Goal: Check status: Check status

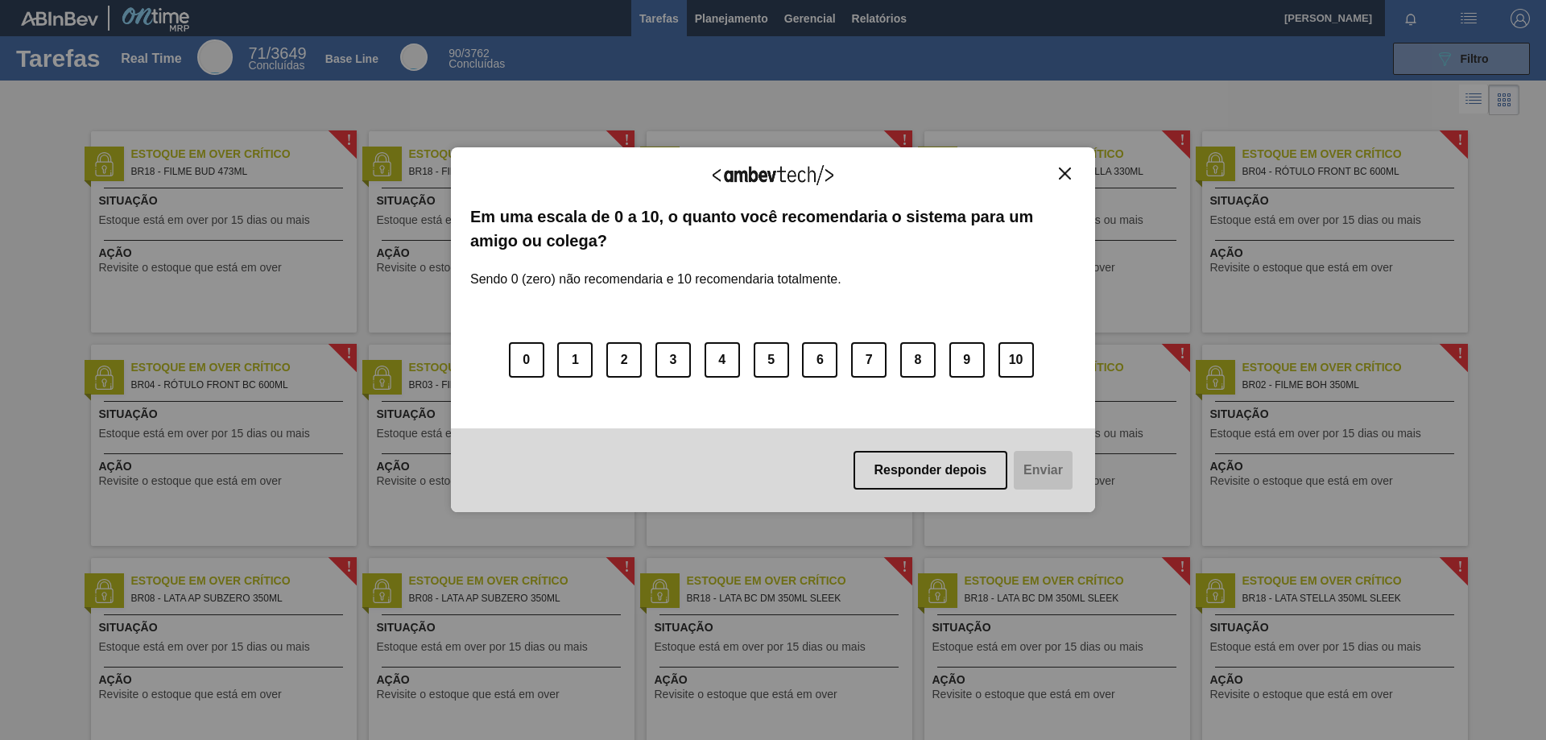
click at [1064, 180] on button "Close" at bounding box center [1065, 174] width 22 height 14
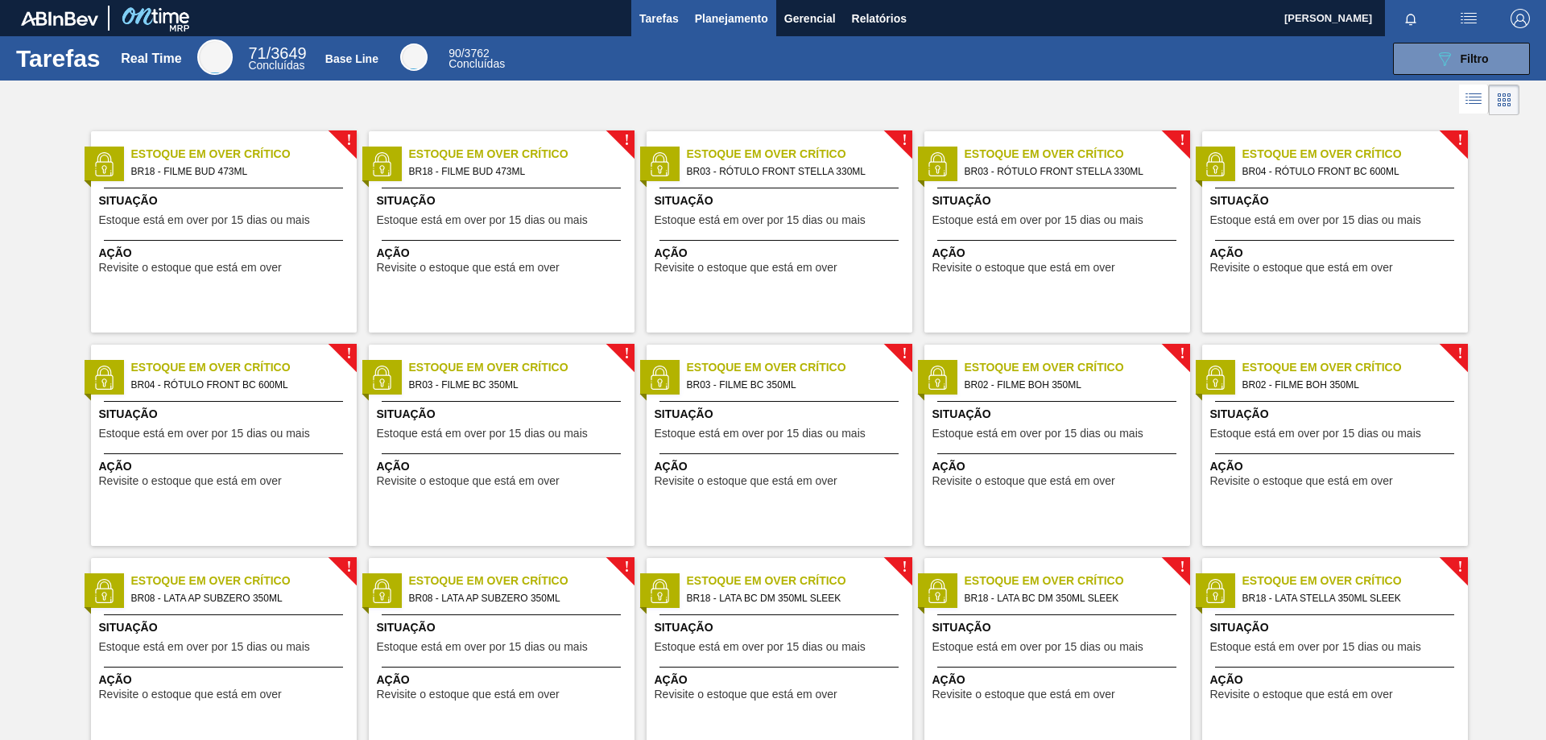
click at [725, 13] on span "Planejamento" at bounding box center [731, 18] width 73 height 19
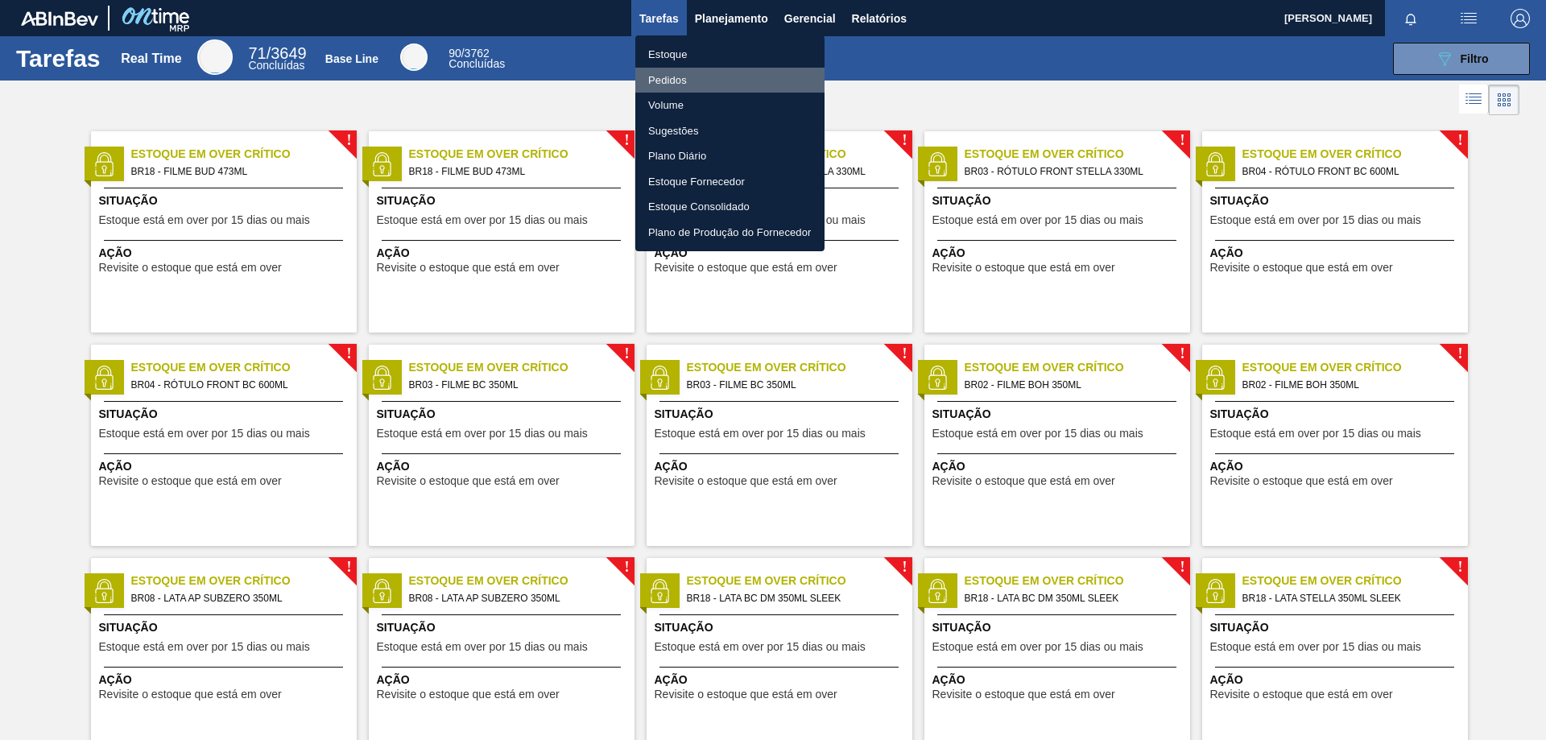
click at [681, 80] on li "Pedidos" at bounding box center [729, 81] width 189 height 26
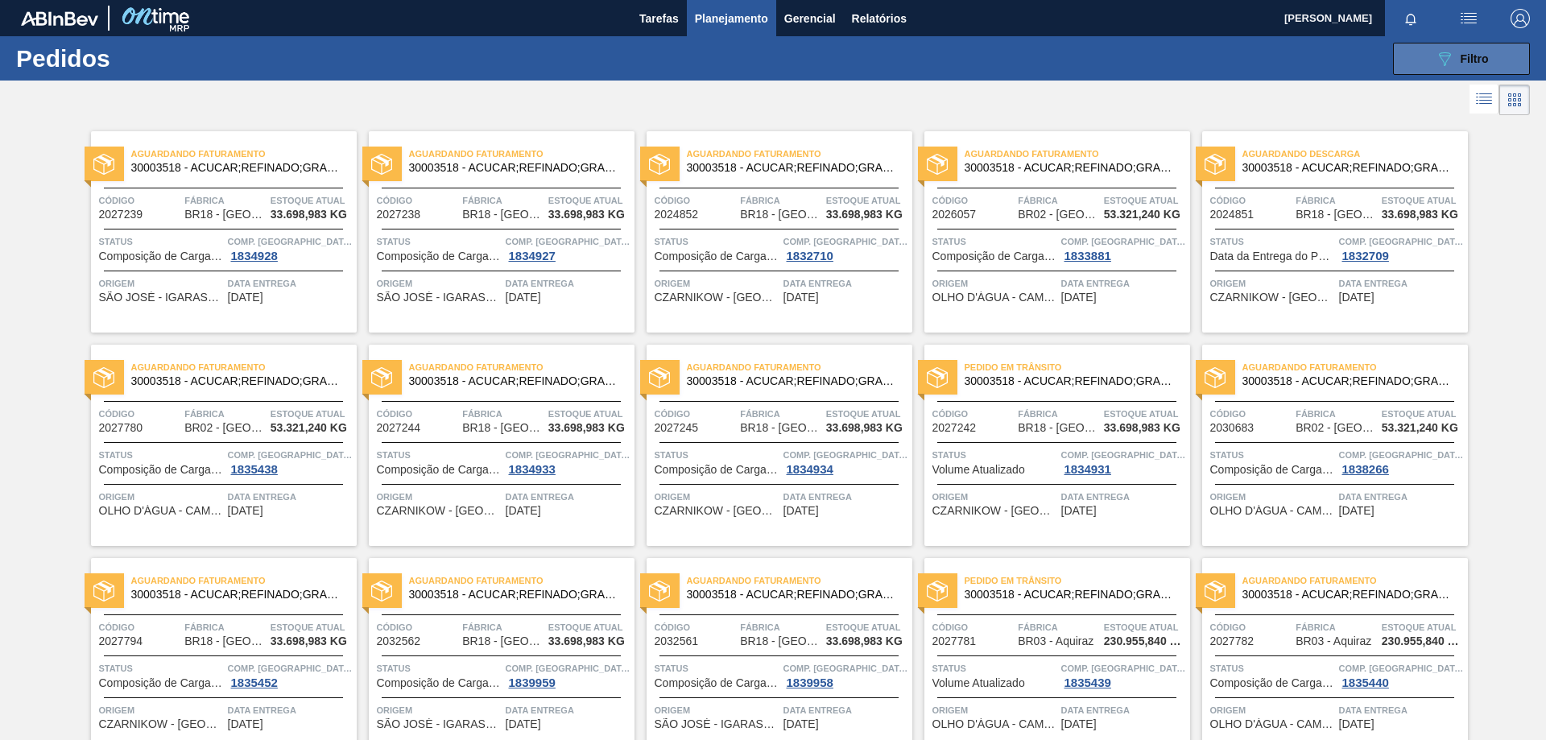
click at [1462, 50] on div "089F7B8B-B2A5-4AFE-B5C0-19BA573D28AC Filtro" at bounding box center [1462, 58] width 54 height 19
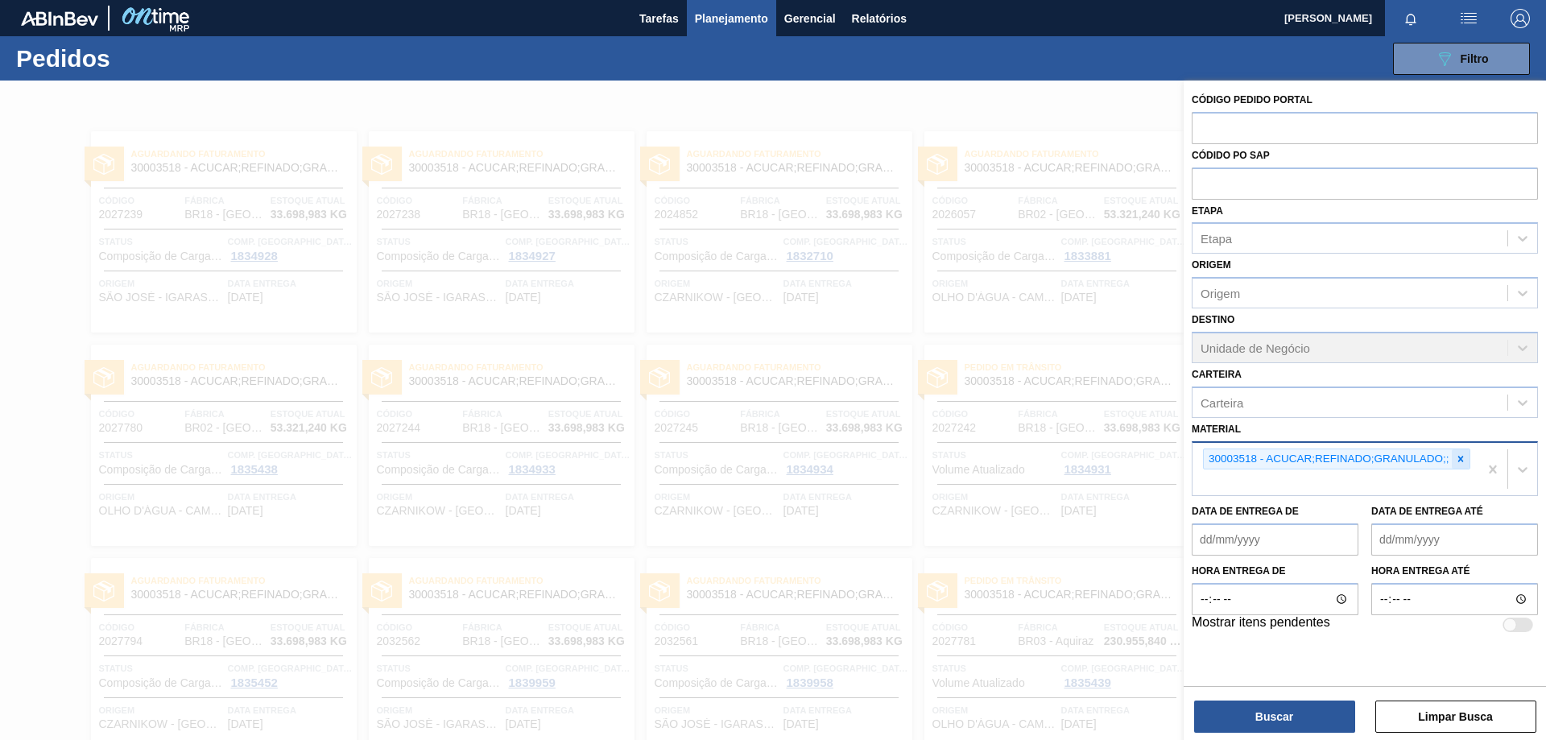
click at [1462, 461] on icon at bounding box center [1460, 459] width 6 height 6
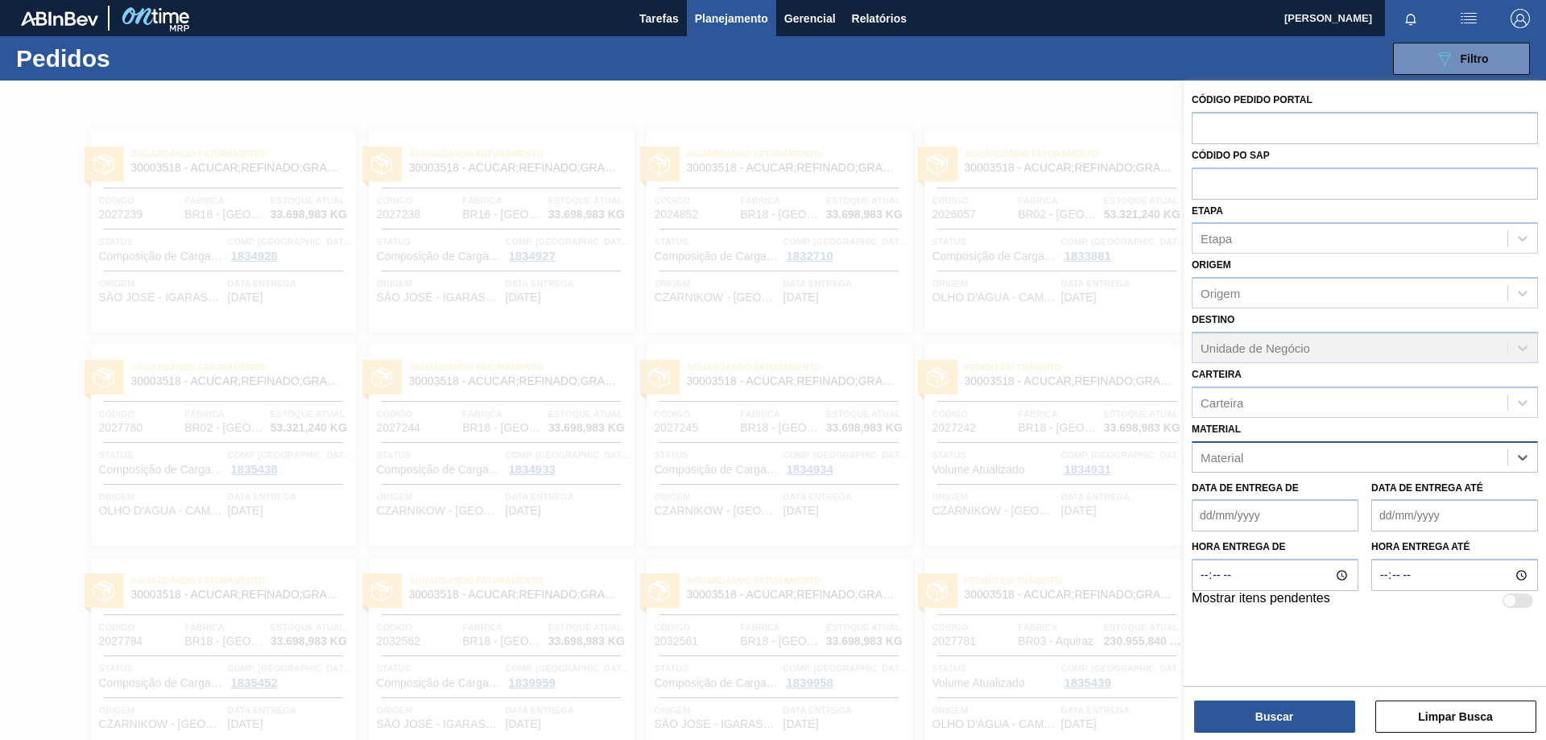
paste input "20002466"
type input "20002466"
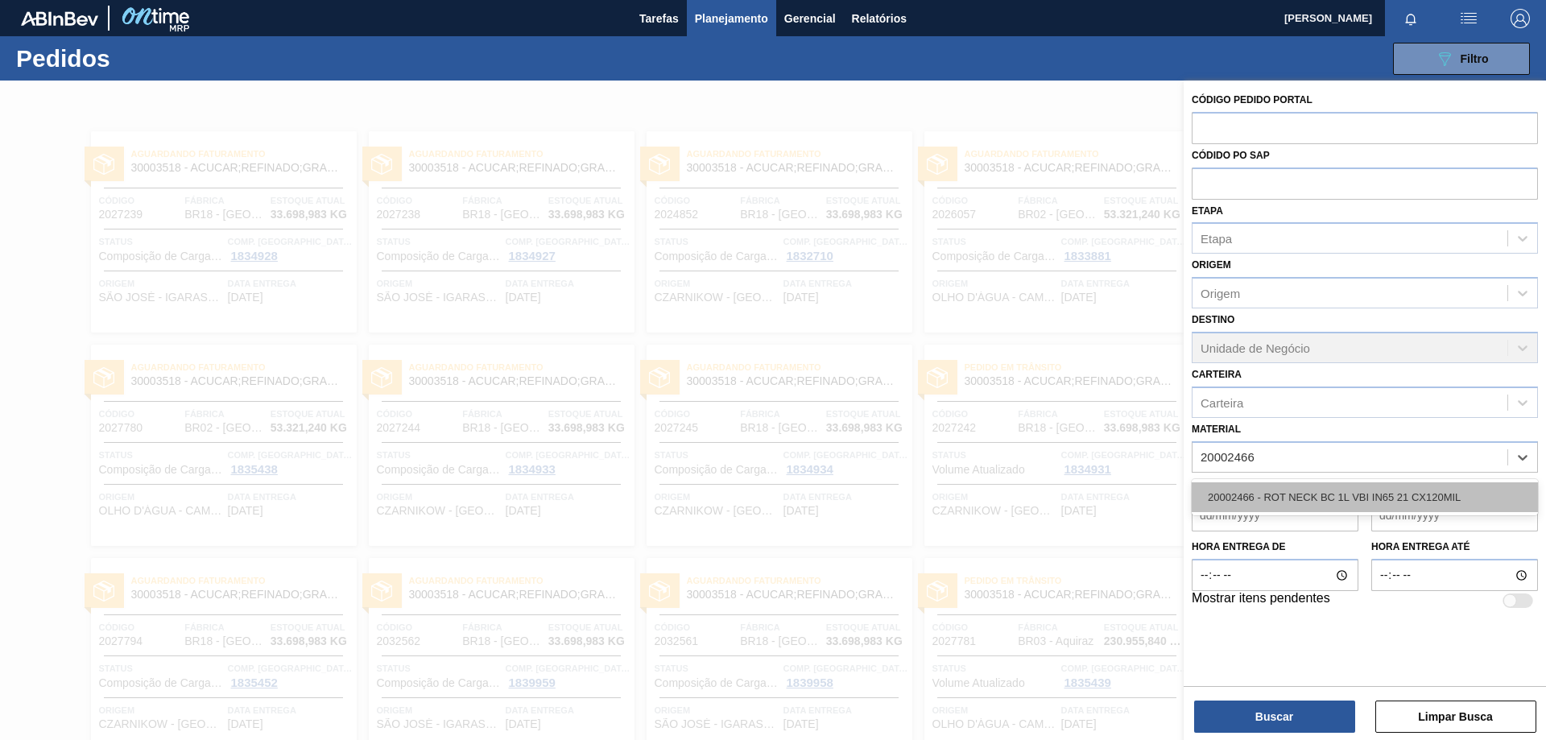
click at [1418, 501] on div "20002466 - ROT NECK BC 1L VBI IN65 21 CX120MIL" at bounding box center [1365, 497] width 346 height 30
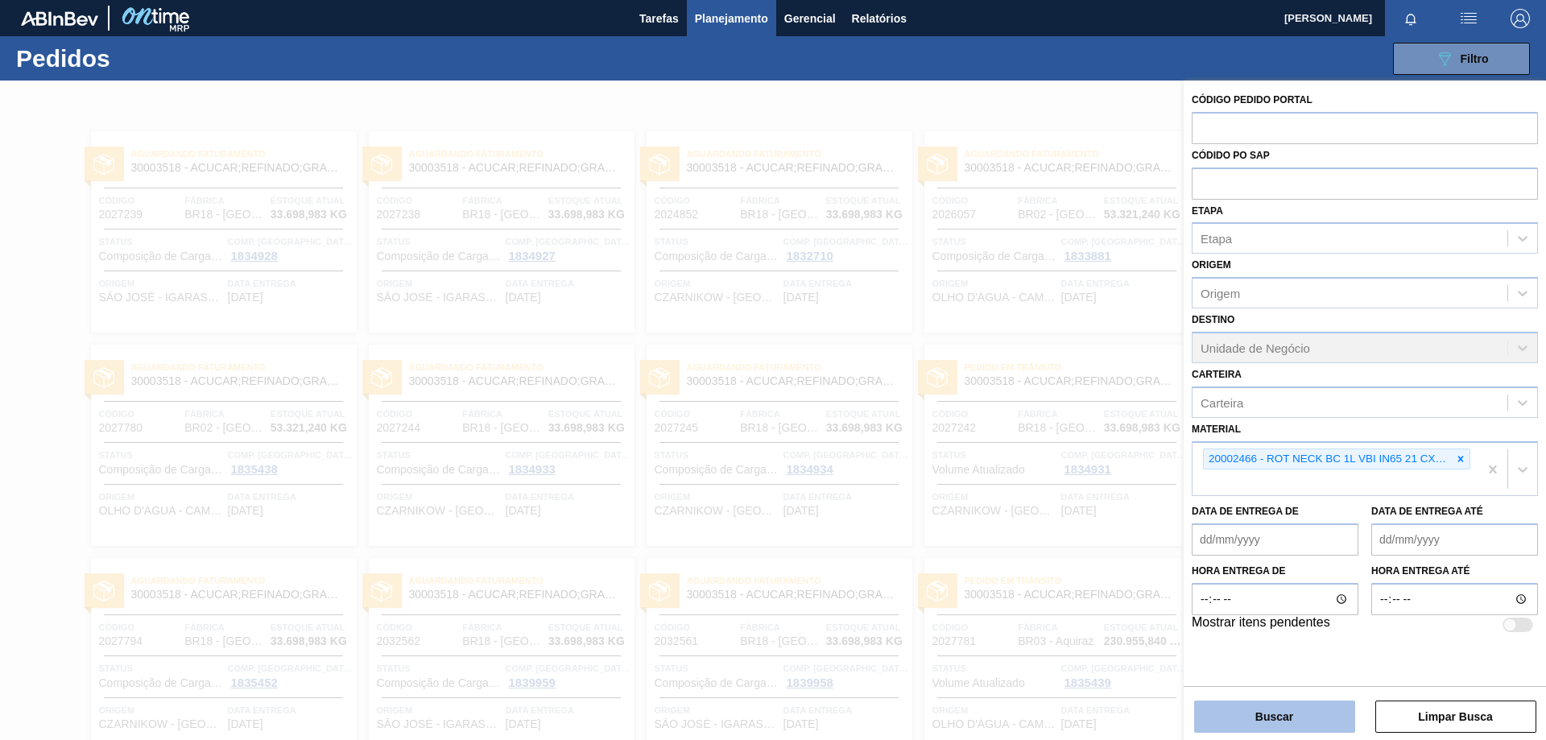
click at [1288, 721] on button "Buscar" at bounding box center [1274, 717] width 161 height 32
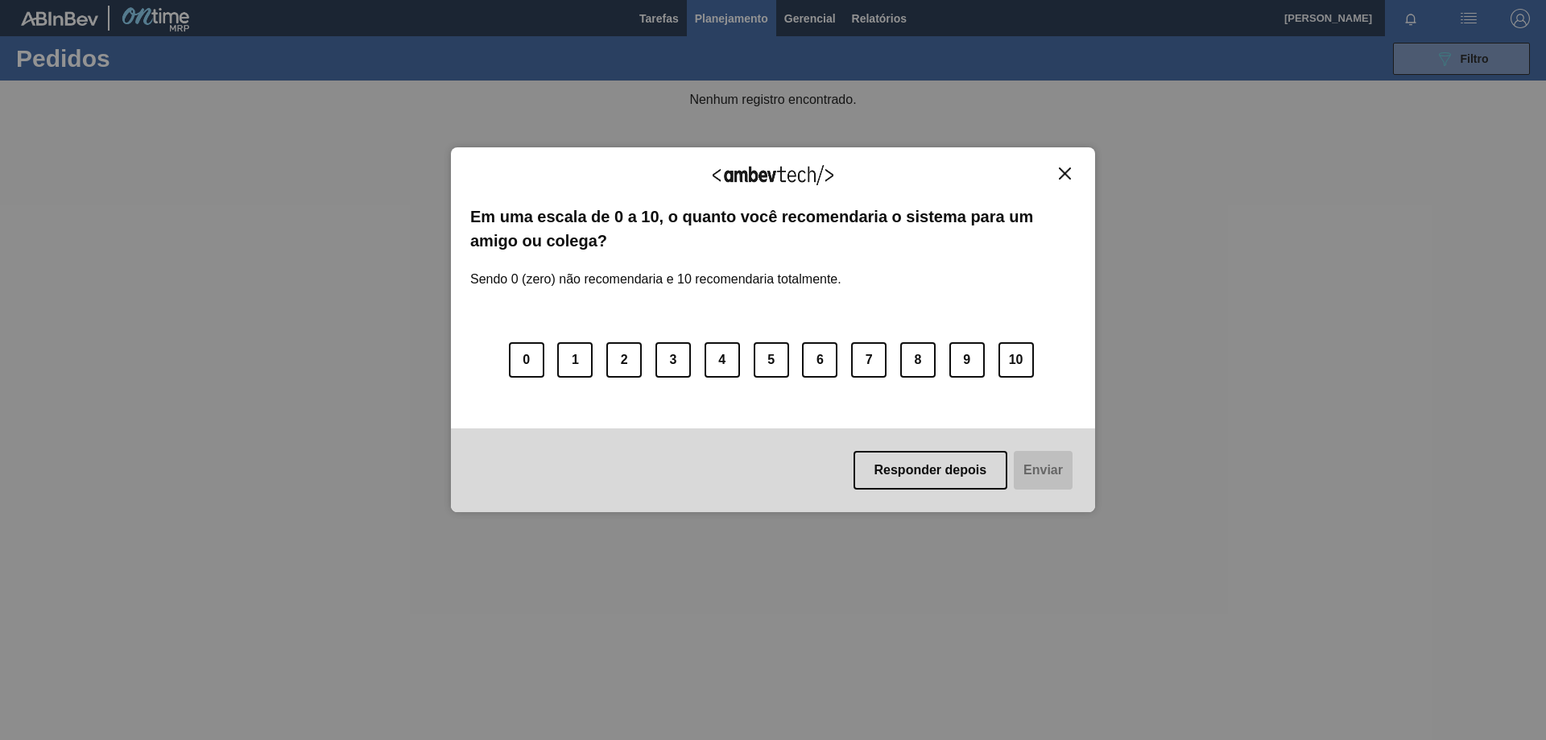
click at [1061, 175] on img "Close" at bounding box center [1065, 173] width 12 height 12
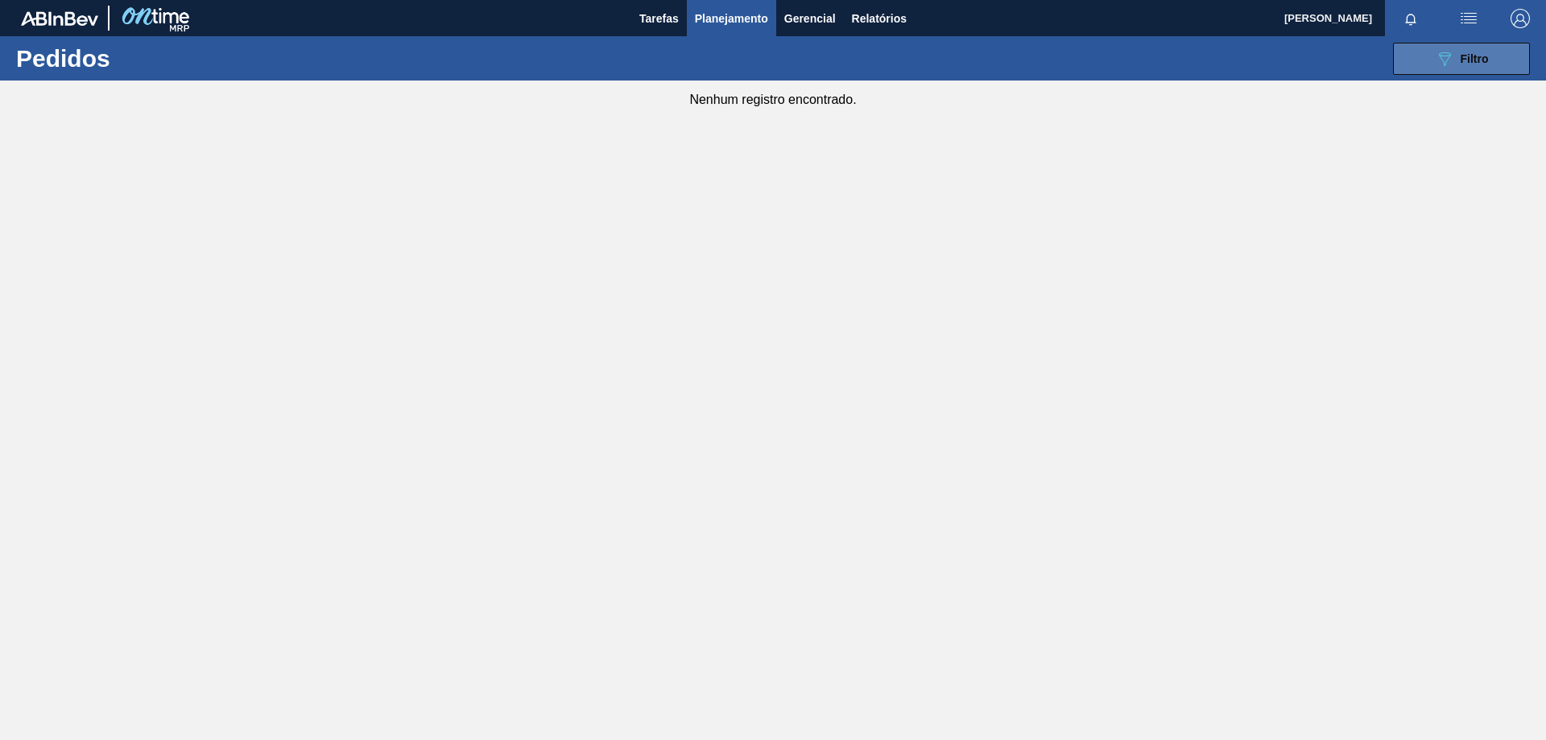
click at [1436, 61] on icon "089F7B8B-B2A5-4AFE-B5C0-19BA573D28AC" at bounding box center [1444, 58] width 19 height 19
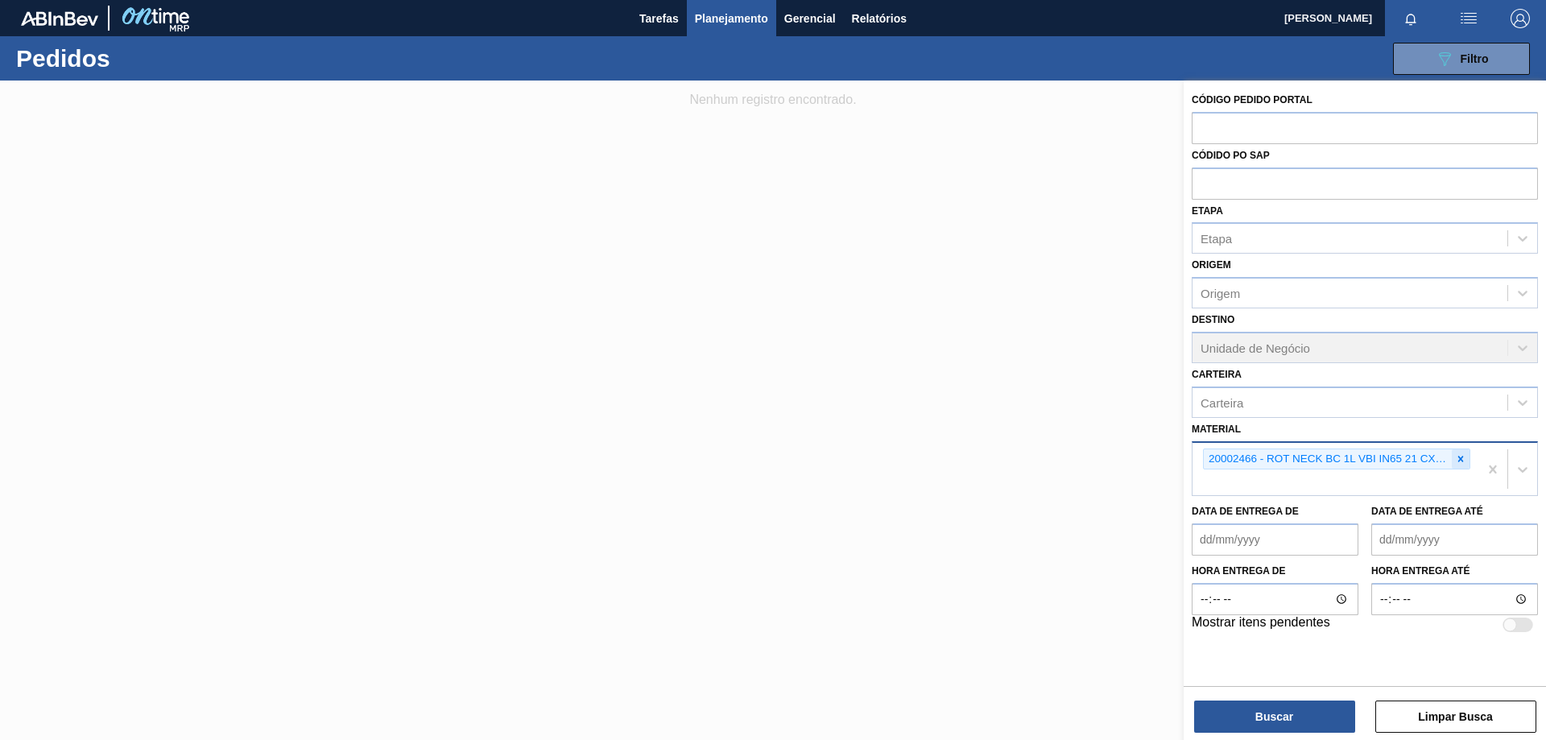
click at [1458, 455] on icon at bounding box center [1460, 458] width 11 height 11
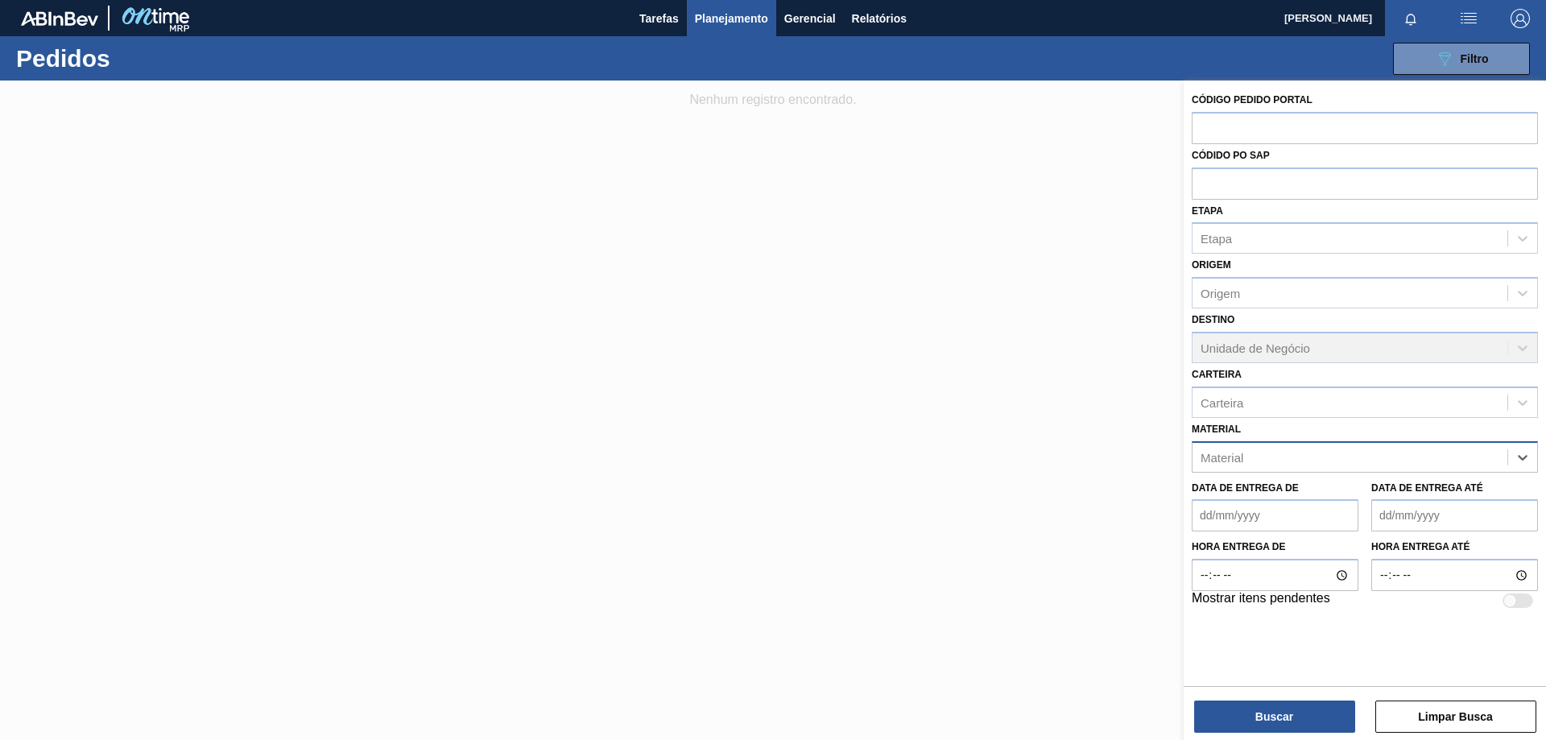
paste input "30002973"
type input "30002973"
click at [1315, 496] on div "30002973 - FOIL 600ML AP NIV17 V2" at bounding box center [1365, 497] width 346 height 30
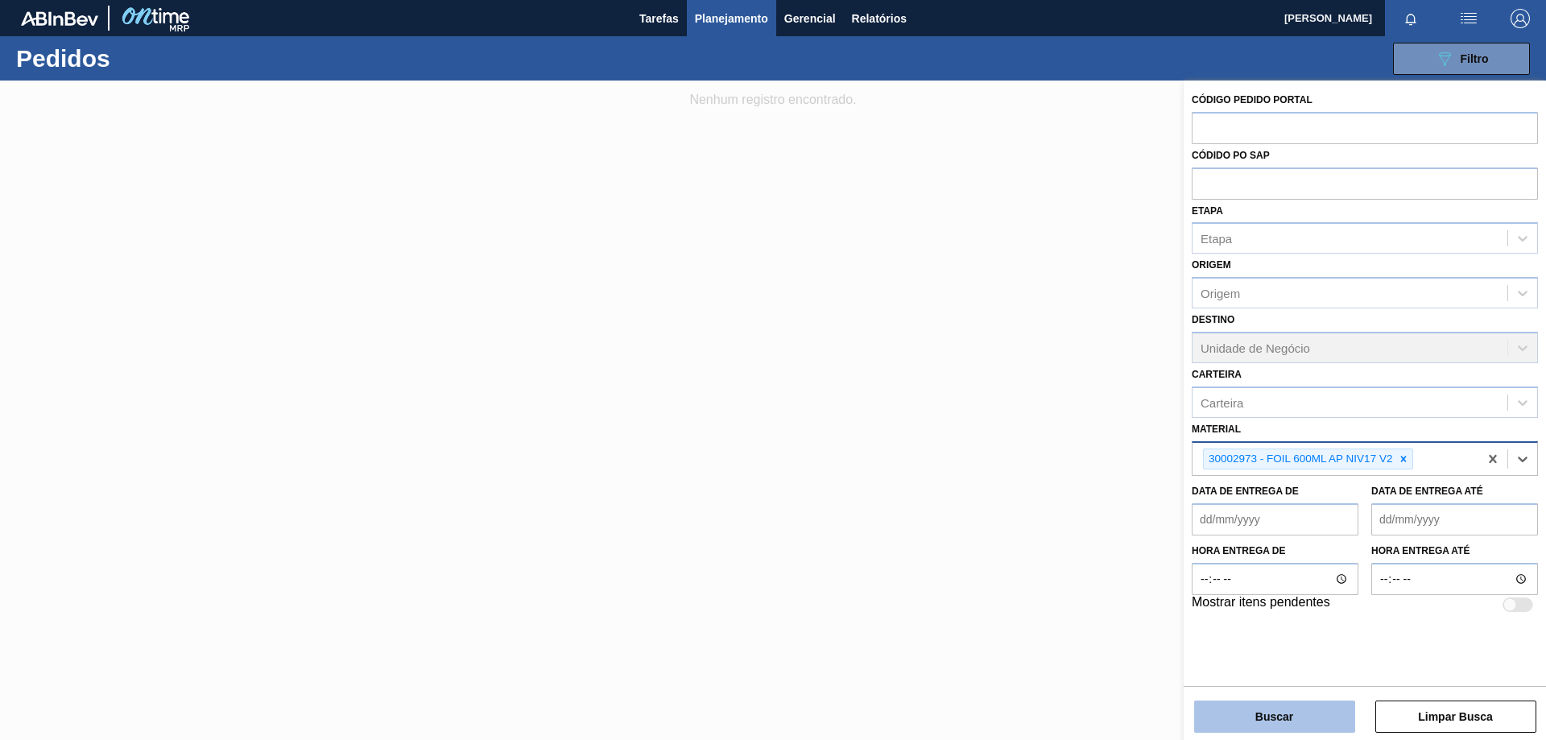
click at [1257, 712] on button "Buscar" at bounding box center [1274, 717] width 161 height 32
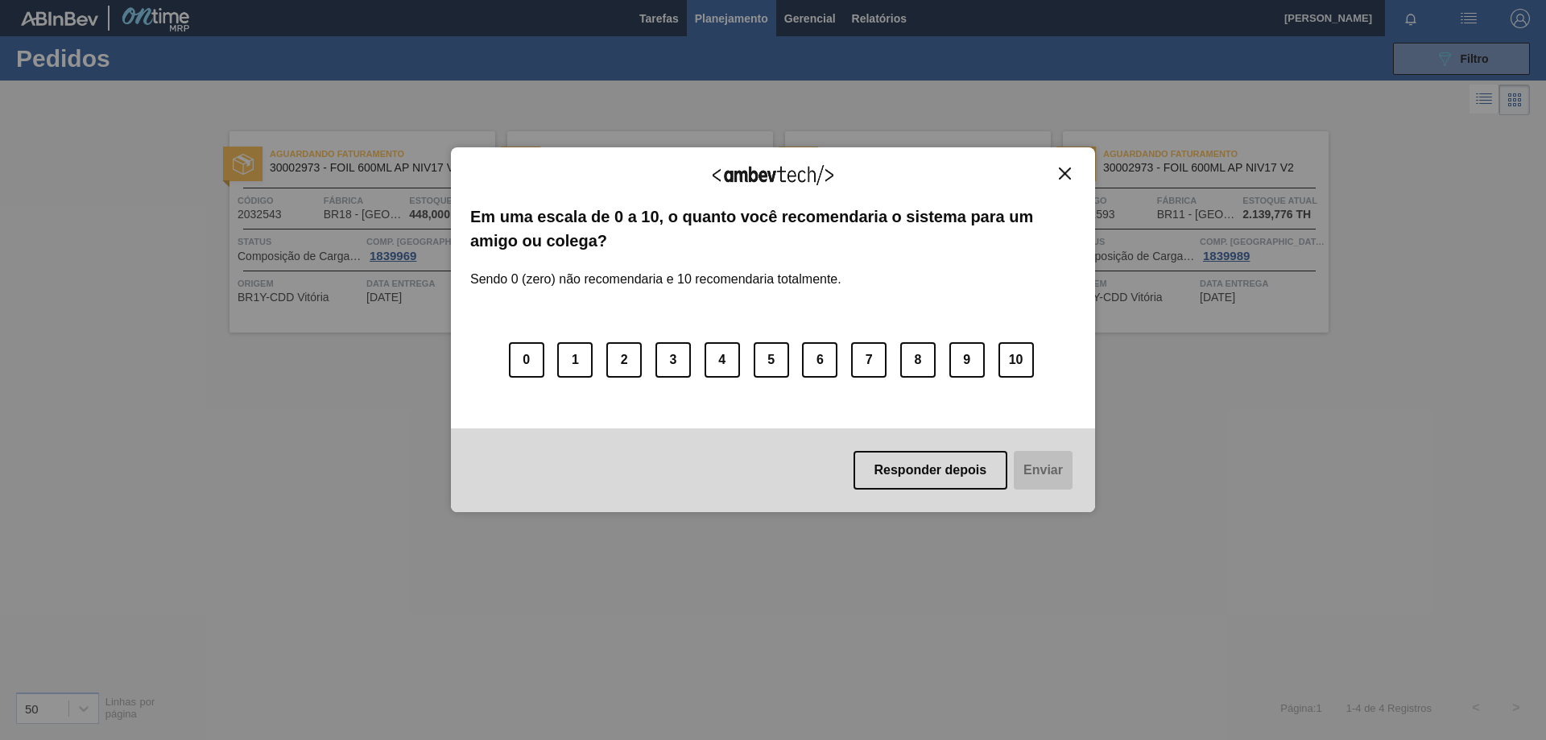
click at [1068, 180] on button "Close" at bounding box center [1065, 174] width 22 height 14
click at [1071, 172] on button "Close" at bounding box center [1065, 174] width 22 height 14
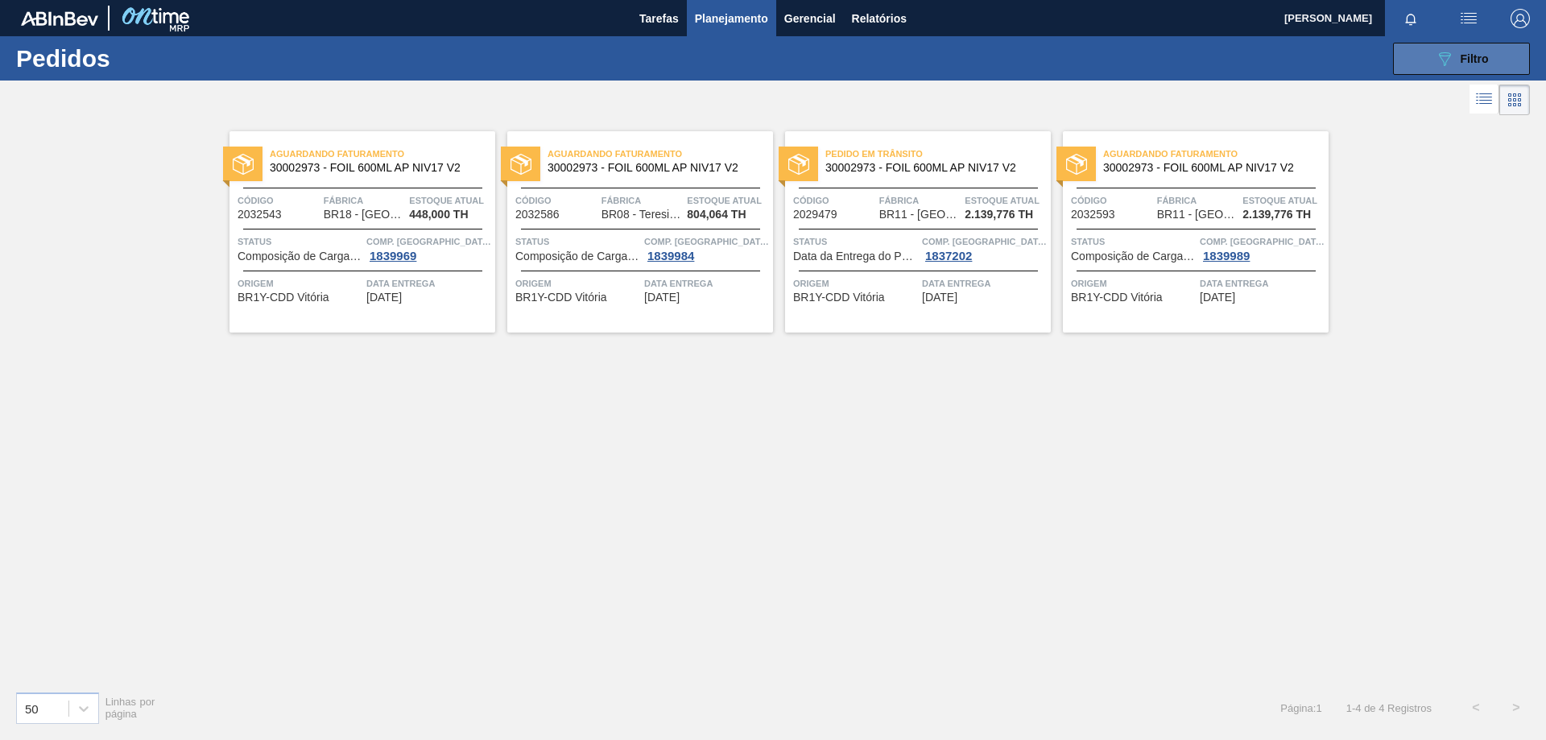
click at [1476, 70] on button "089F7B8B-B2A5-4AFE-B5C0-19BA573D28AC Filtro" at bounding box center [1461, 59] width 137 height 32
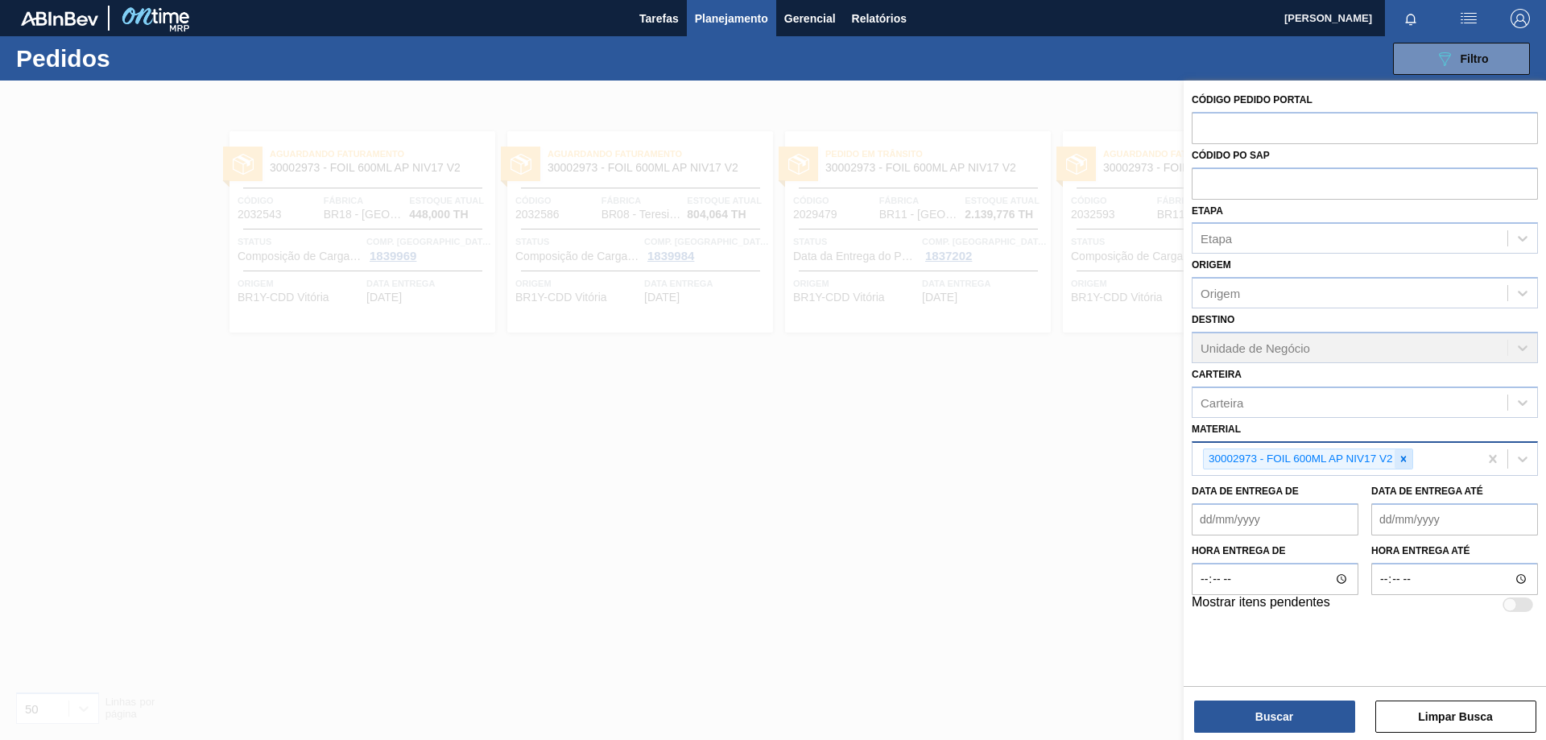
click at [1403, 460] on icon at bounding box center [1403, 458] width 11 height 11
click at [1385, 460] on div "Material" at bounding box center [1350, 456] width 315 height 23
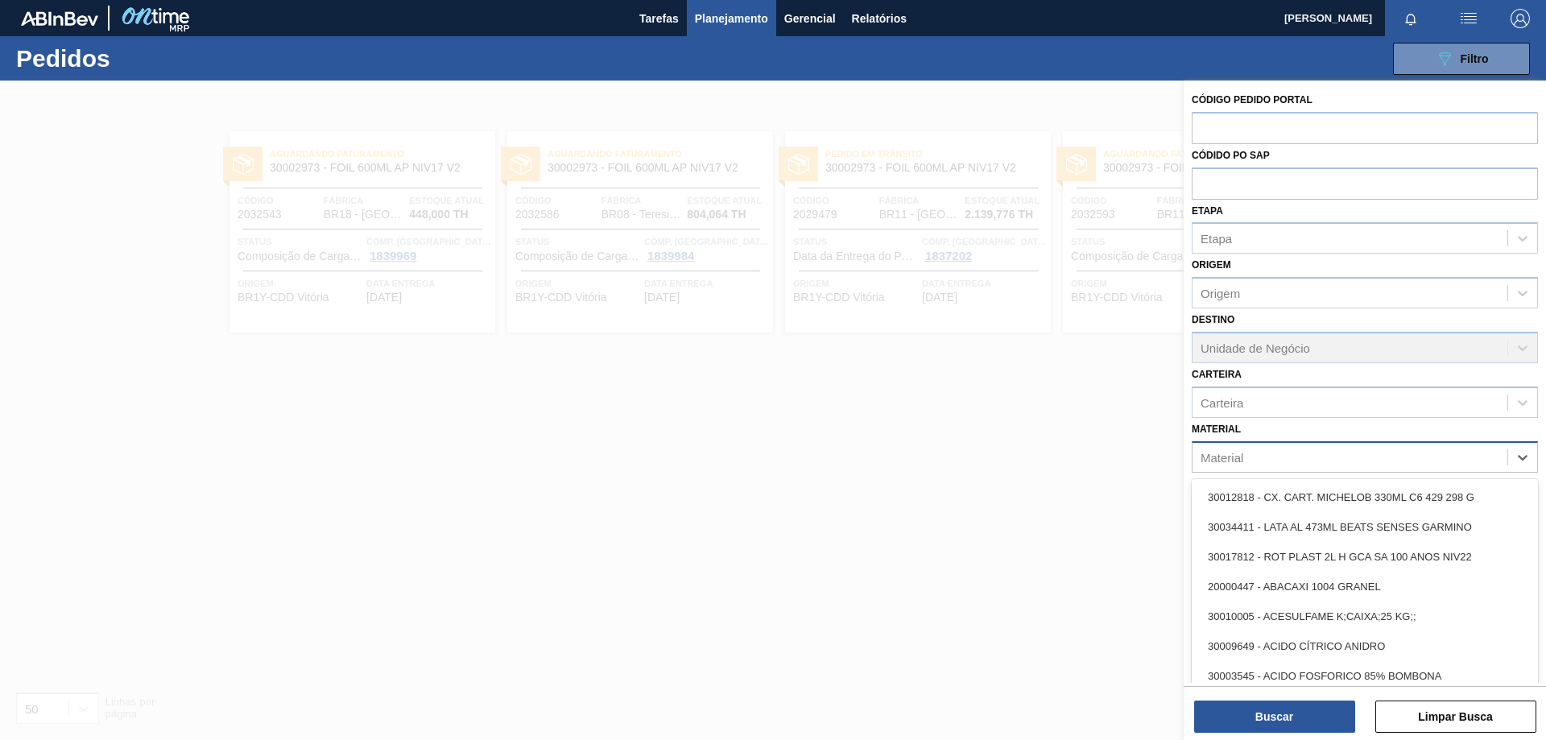
paste input "30007891"
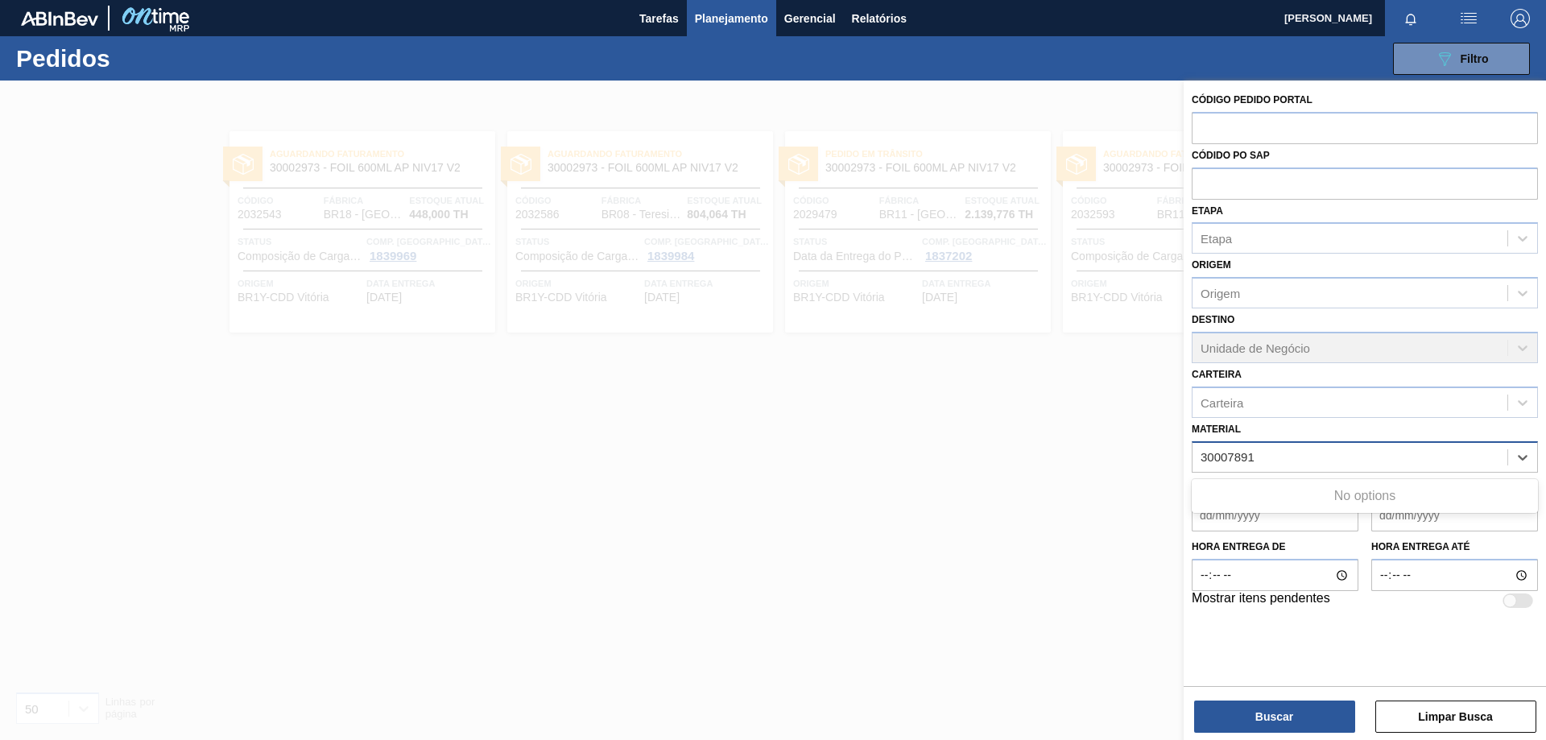
type input "30007891"
drag, startPoint x: 1259, startPoint y: 458, endPoint x: 879, endPoint y: 451, distance: 380.1
click at [1184, 451] on div "Código Pedido Portal Códido PO SAP Etapa Etapa Origem Origem Destino Unidade de…" at bounding box center [1365, 451] width 362 height 740
click at [1330, 403] on div "Carteira" at bounding box center [1350, 402] width 315 height 23
click at [1234, 395] on div "Carteira" at bounding box center [1222, 402] width 43 height 14
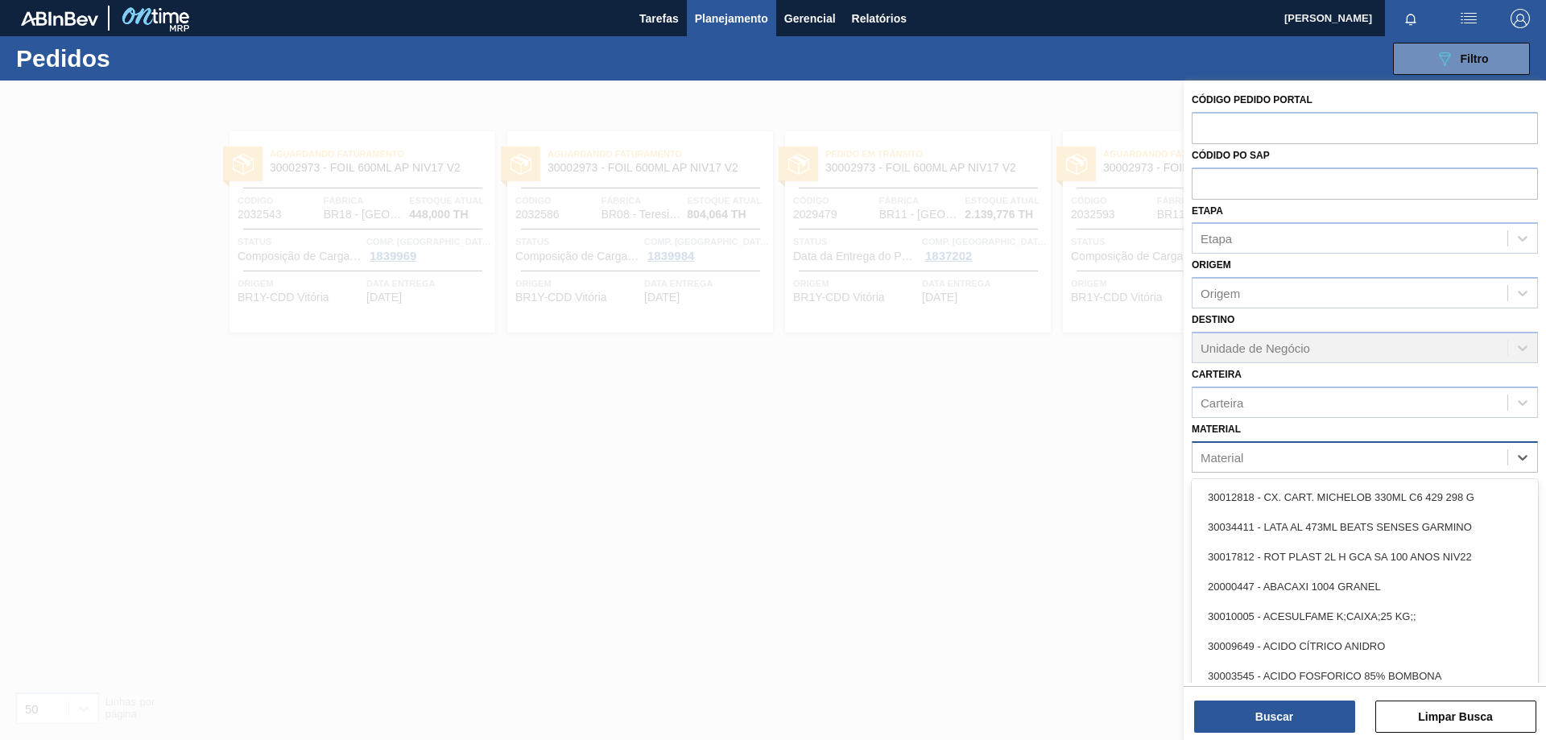
click at [1230, 457] on div "Material" at bounding box center [1222, 457] width 43 height 14
paste input "30012461"
type input "30012461"
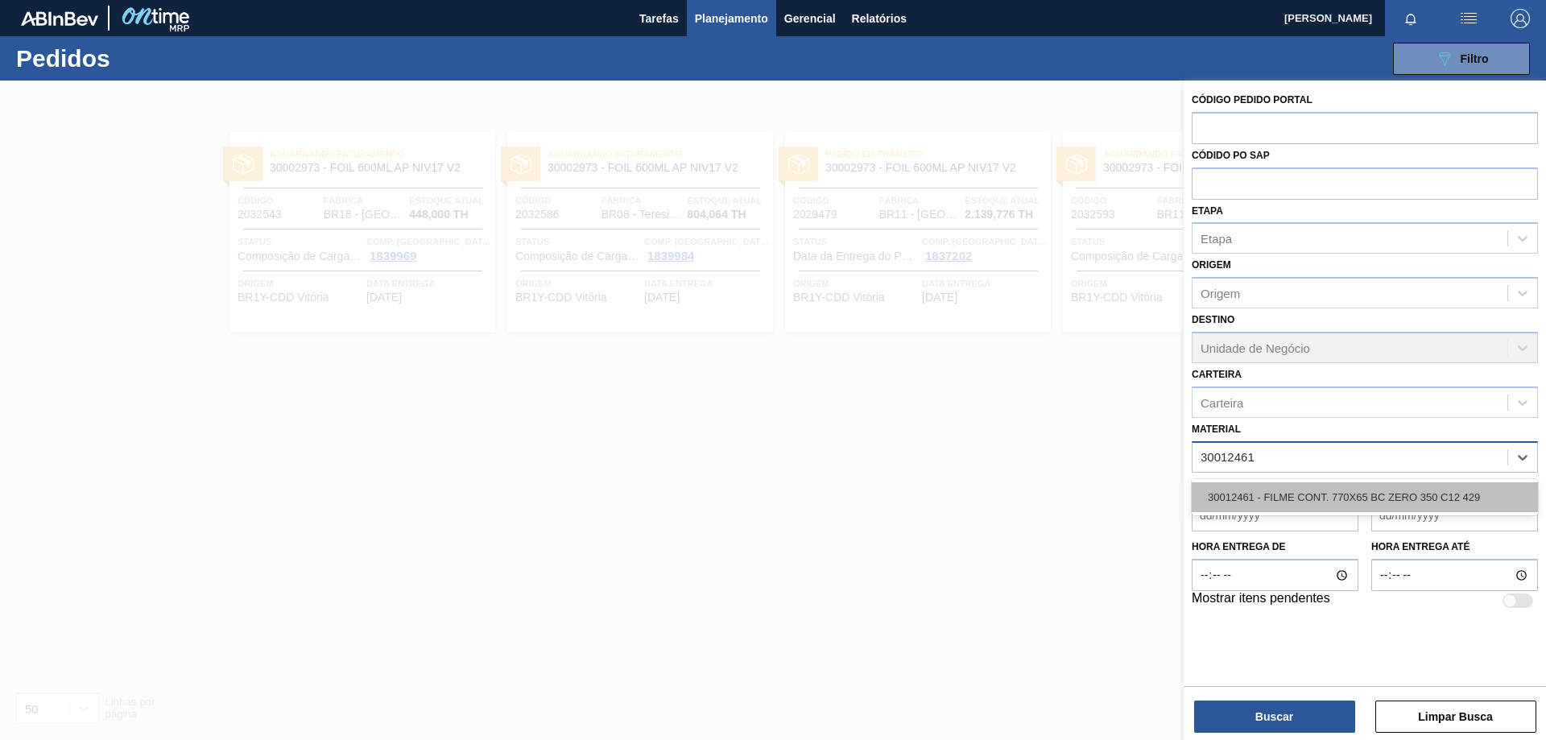
click at [1336, 502] on div "30012461 - FILME CONT. 770X65 BC ZERO 350 C12 429" at bounding box center [1365, 497] width 346 height 30
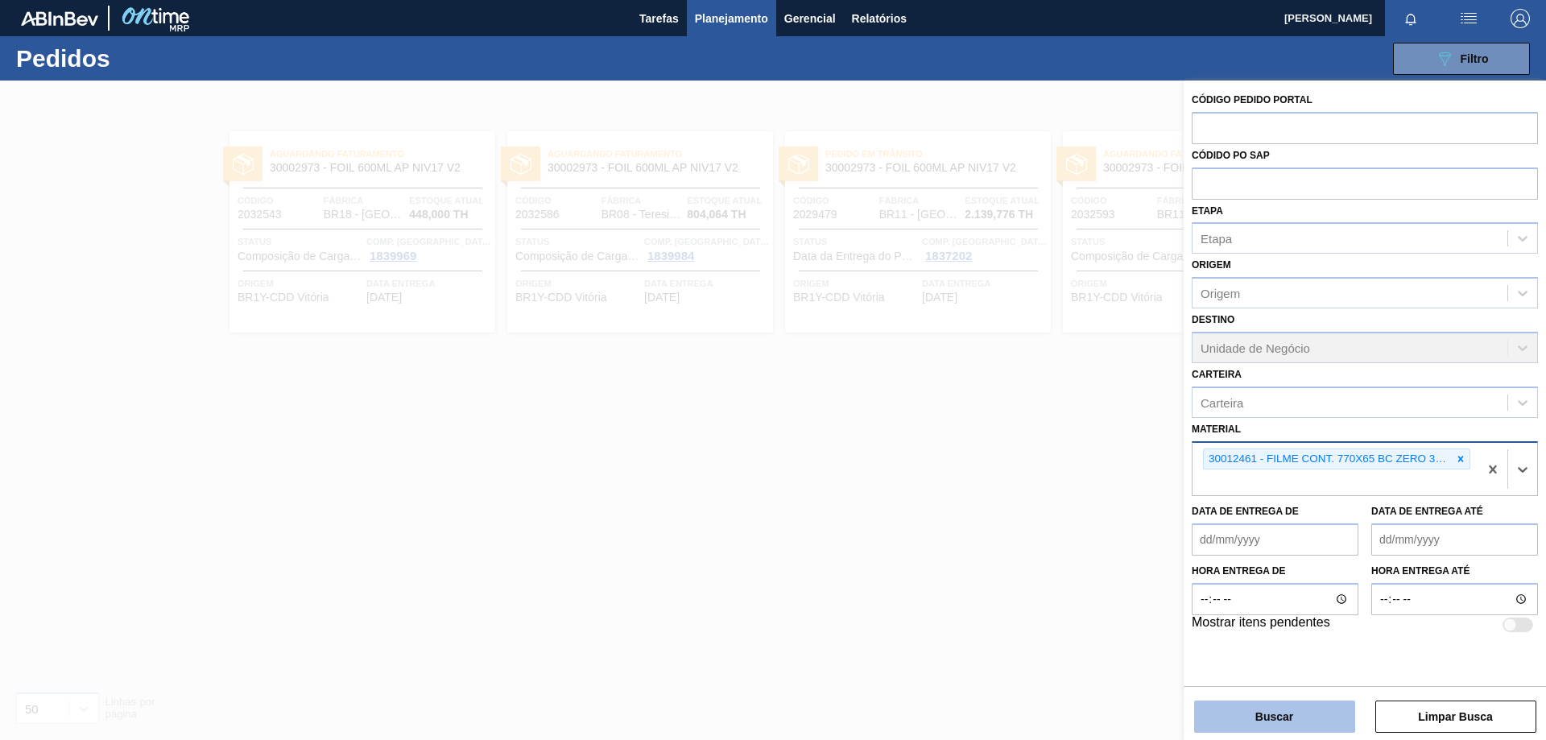
click at [1284, 709] on button "Buscar" at bounding box center [1274, 717] width 161 height 32
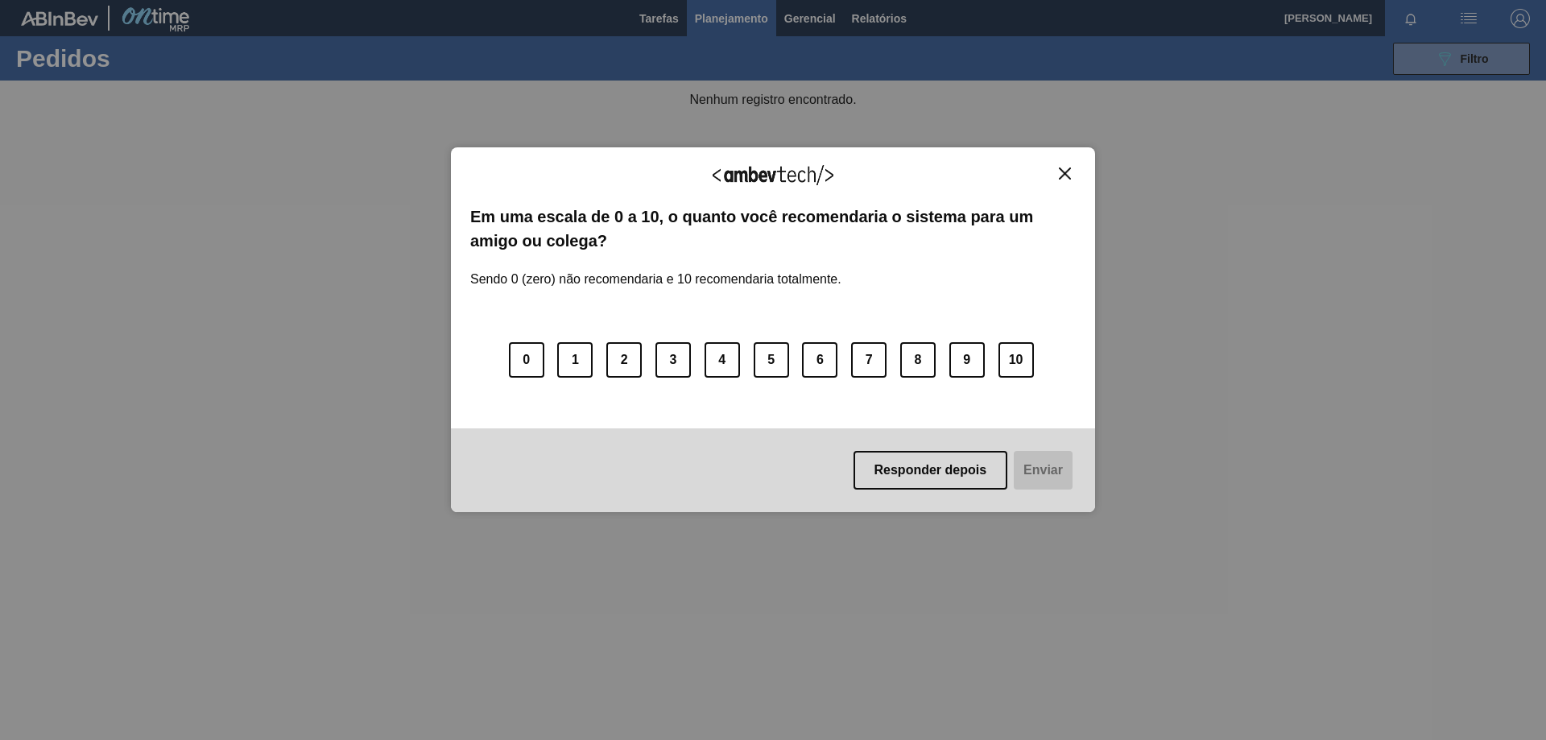
click at [1066, 170] on img "Close" at bounding box center [1065, 173] width 12 height 12
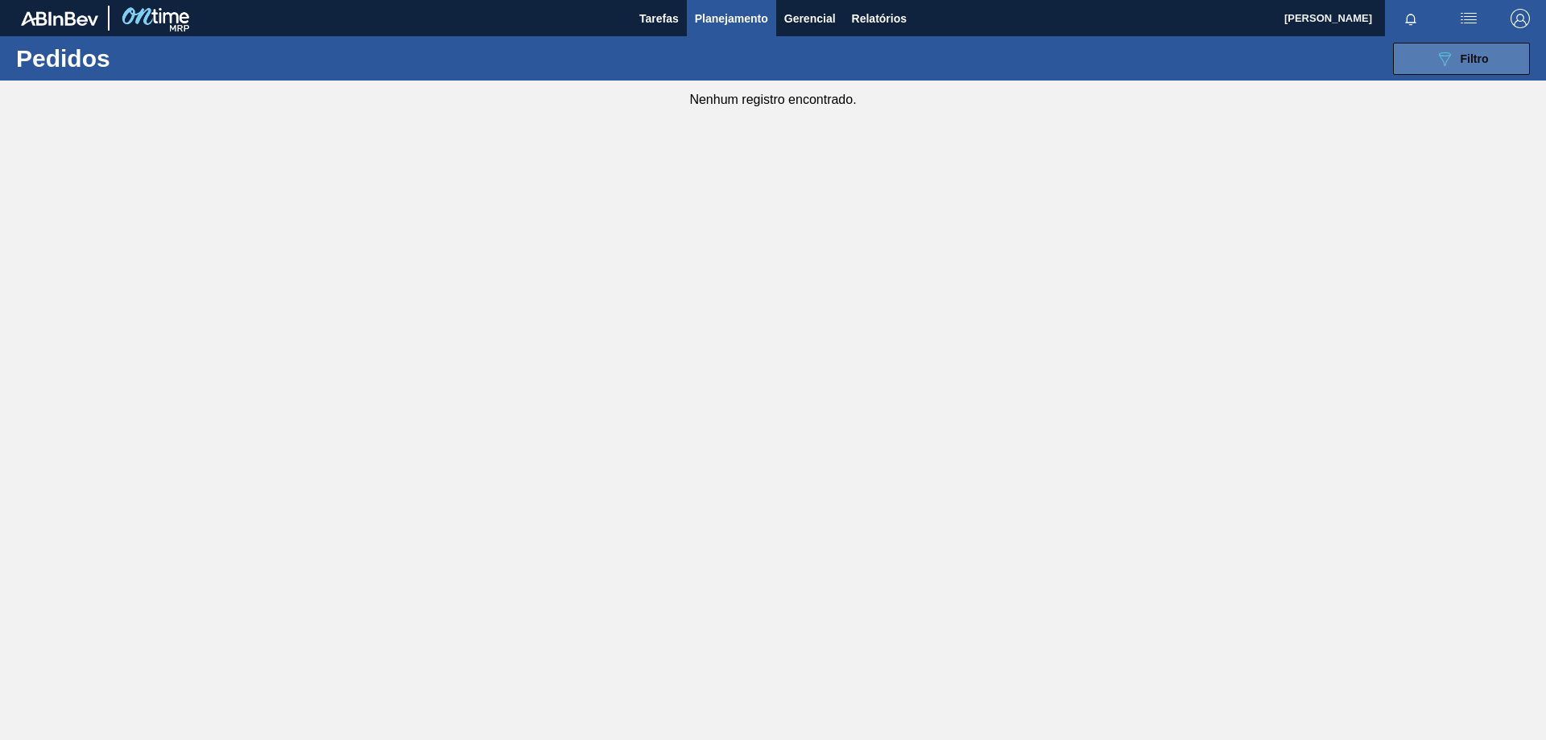
click at [1472, 56] on span "Filtro" at bounding box center [1475, 58] width 28 height 13
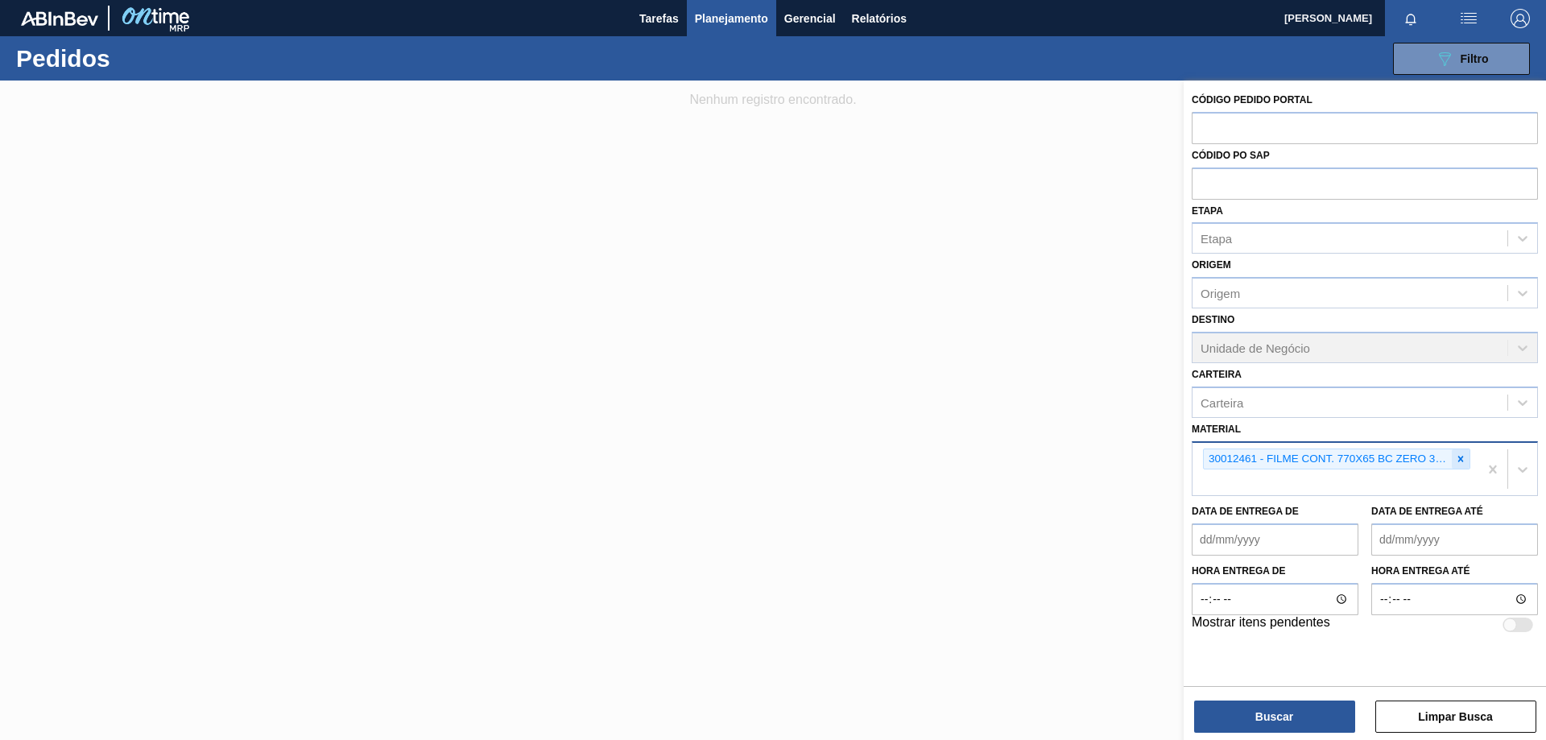
click at [1462, 463] on icon at bounding box center [1460, 458] width 11 height 11
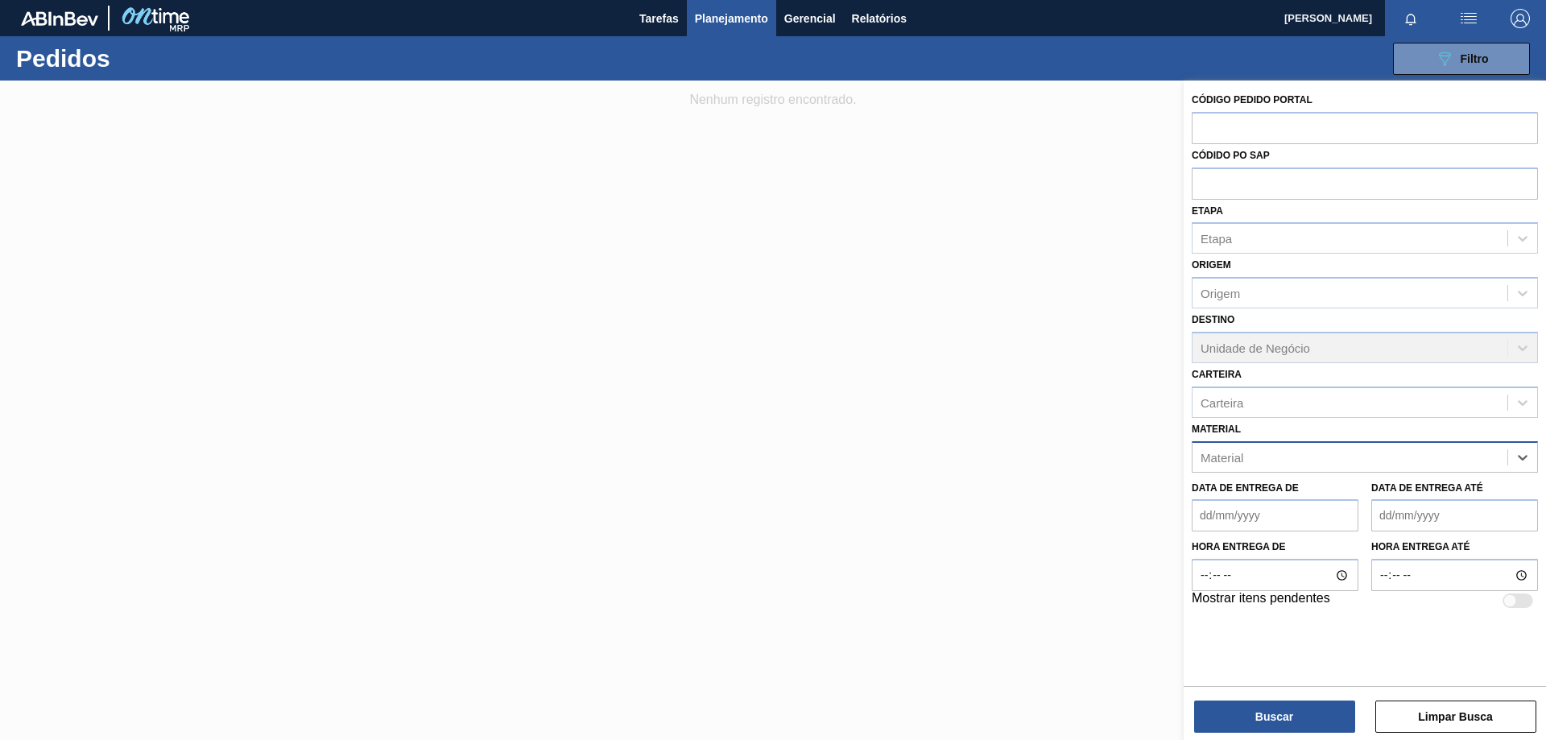
click at [1416, 475] on div "Data de Entrega de Data de Entrega até" at bounding box center [1364, 503] width 359 height 60
click at [1430, 459] on div "Material" at bounding box center [1350, 456] width 315 height 23
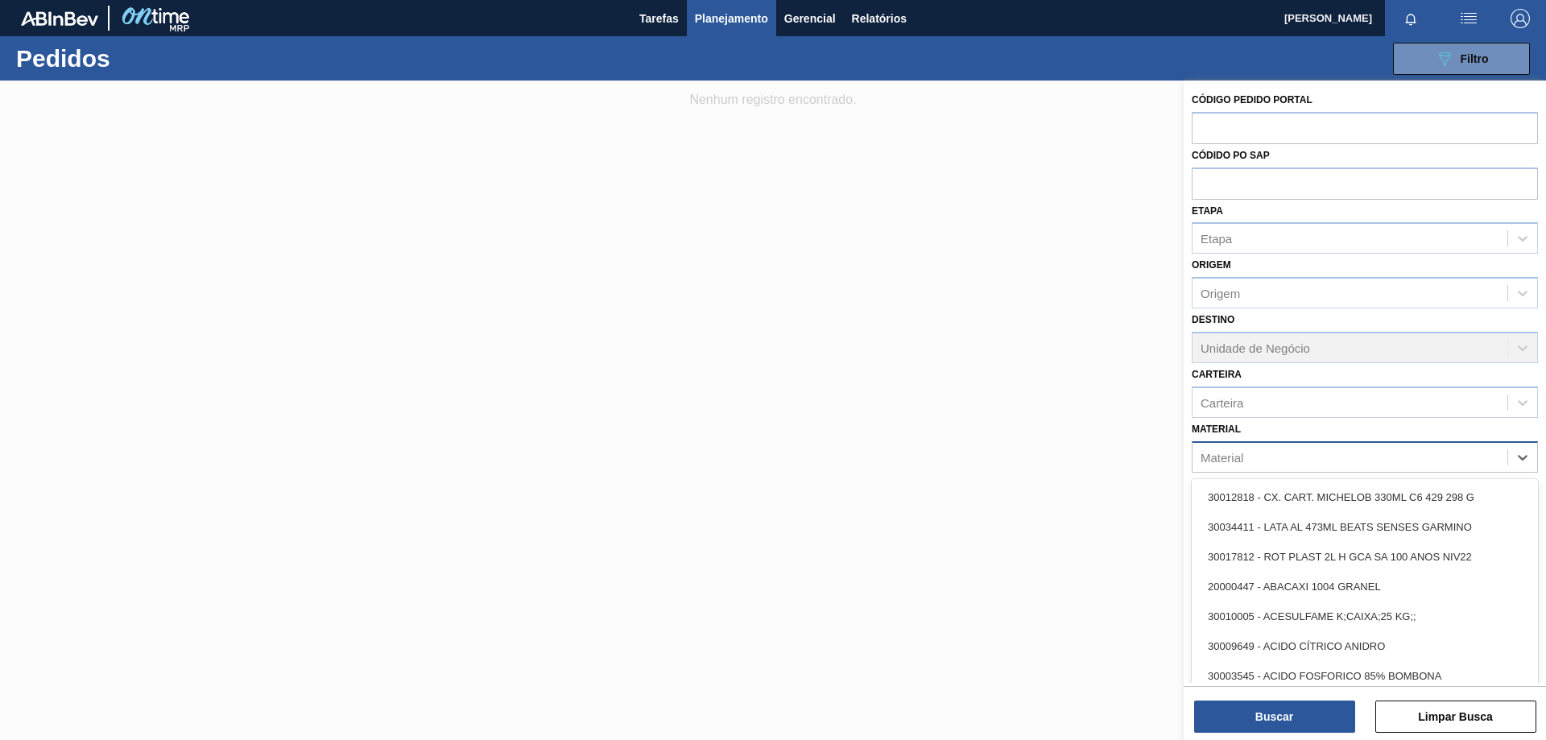
paste input "30017225"
type input "30017225"
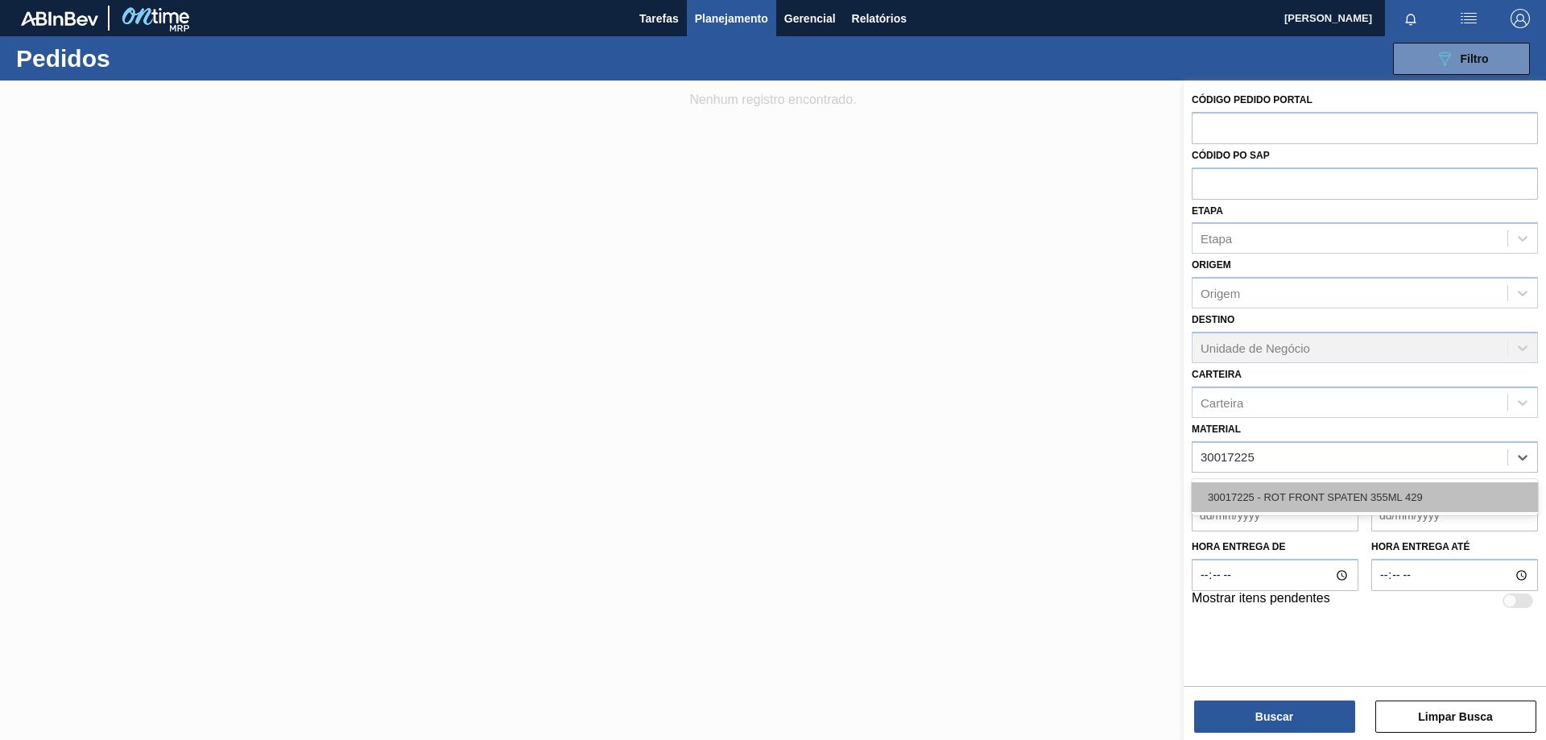
click at [1370, 501] on div "30017225 - ROT FRONT SPATEN 355ML 429" at bounding box center [1365, 497] width 346 height 30
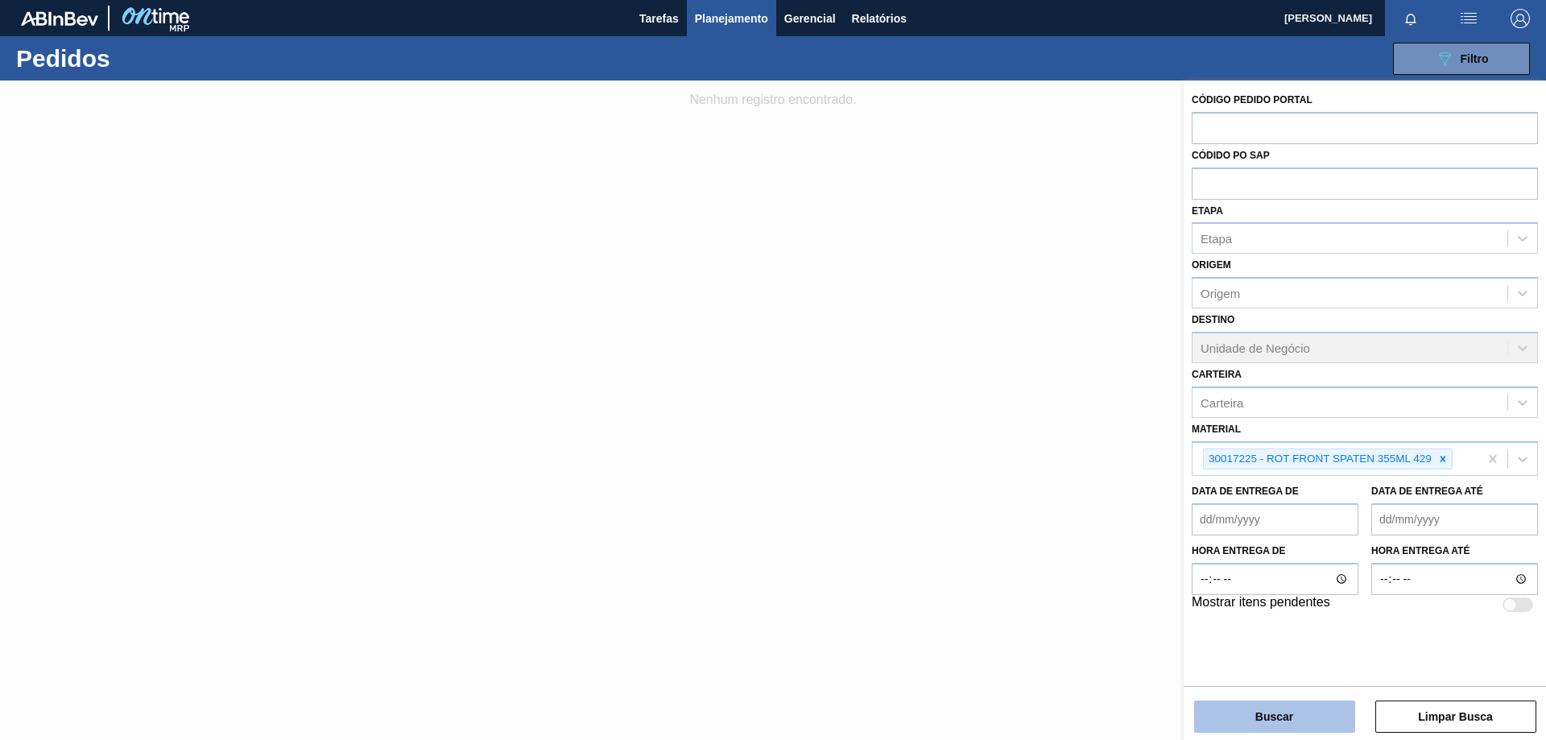
click at [1318, 721] on button "Buscar" at bounding box center [1274, 717] width 161 height 32
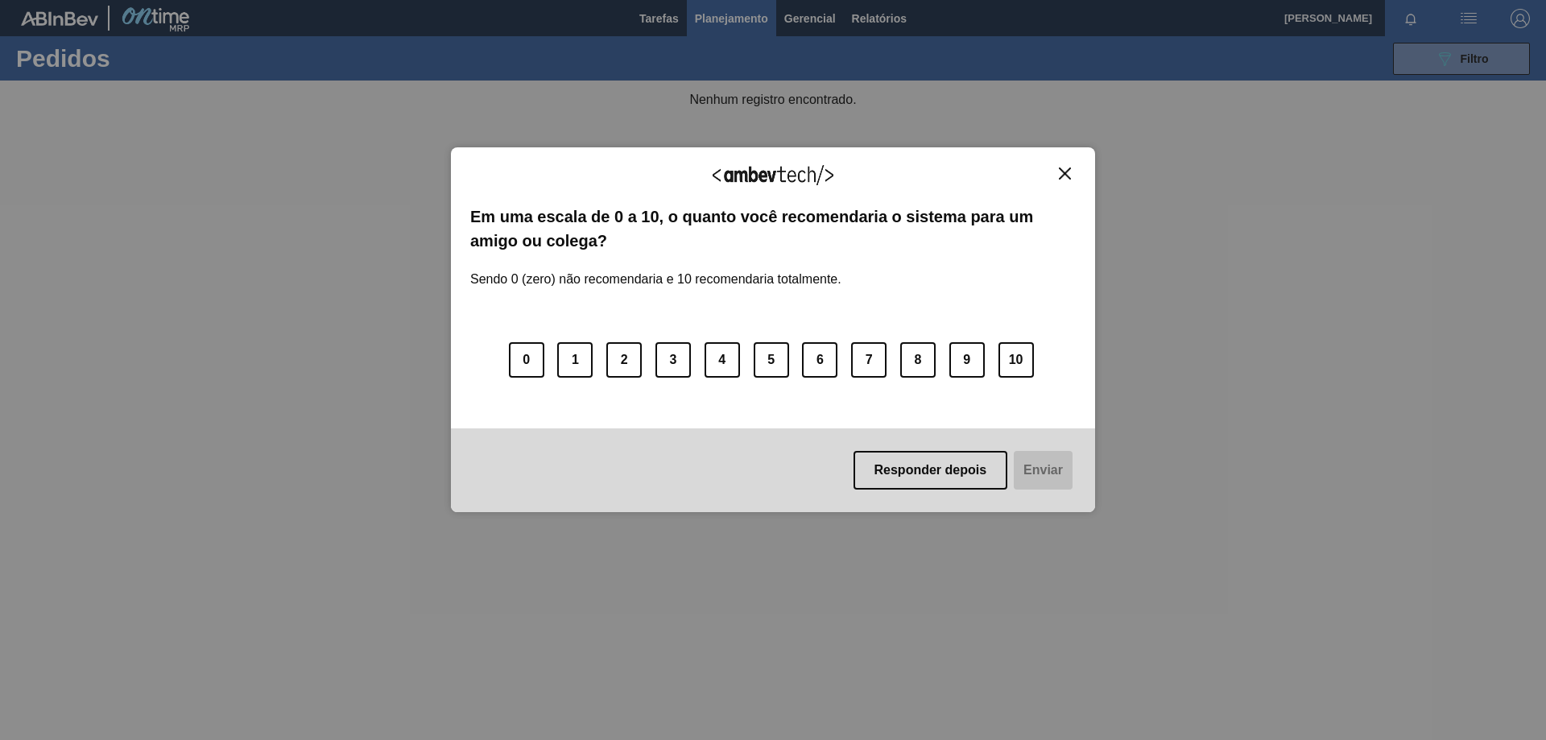
click at [1060, 164] on div "Agradecemos seu feedback! Em uma escala de 0 a 10, o quanto você recomendaria o…" at bounding box center [773, 330] width 644 height 366
click at [1063, 182] on div "Agradecemos seu feedback!" at bounding box center [773, 186] width 606 height 38
click at [1064, 180] on div "Agradecemos seu feedback!" at bounding box center [773, 186] width 606 height 38
click at [1064, 177] on img "Close" at bounding box center [1065, 173] width 12 height 12
